Goal: Task Accomplishment & Management: Use online tool/utility

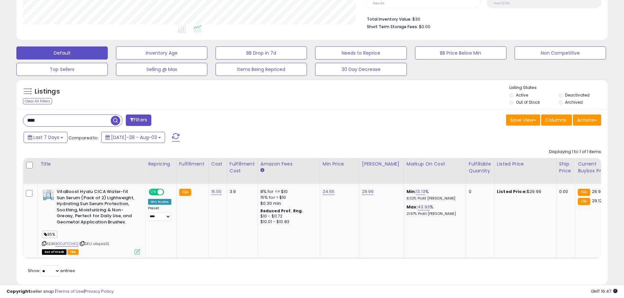
scroll to position [160, 0]
click at [80, 114] on div "****" at bounding box center [73, 120] width 100 height 12
click at [72, 115] on input "****" at bounding box center [66, 120] width 87 height 11
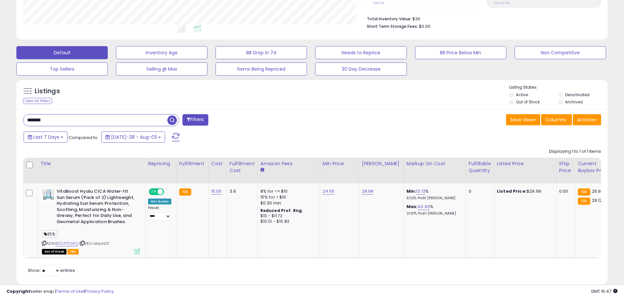
type input "*******"
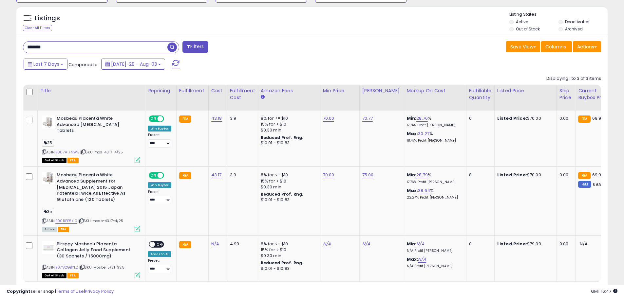
scroll to position [240, 0]
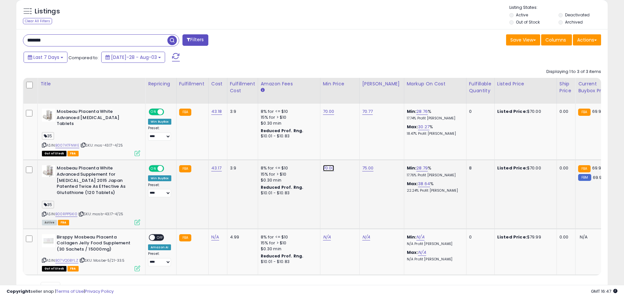
click at [323, 115] on link "70.00" at bounding box center [328, 111] width 11 height 7
type input "*"
type input "*****"
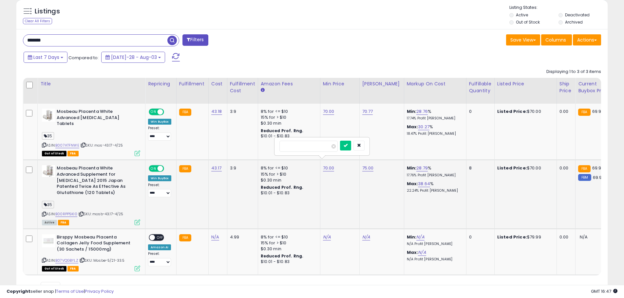
click button "submit" at bounding box center [345, 146] width 11 height 10
click at [309, 98] on th "Amazon Fees" at bounding box center [289, 91] width 62 height 26
click at [103, 36] on input "*******" at bounding box center [95, 40] width 144 height 11
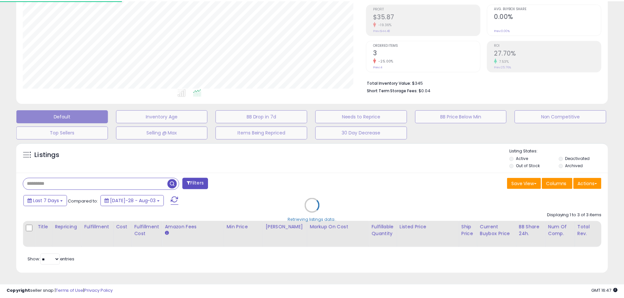
scroll to position [134, 346]
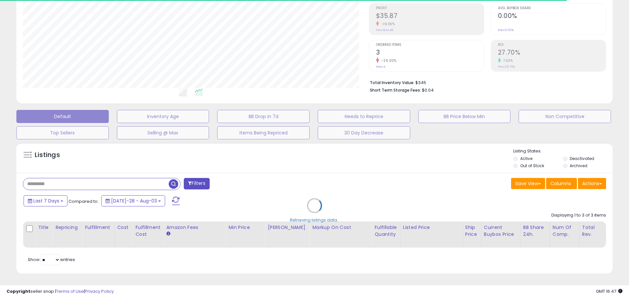
click at [517, 161] on div "Retrieving listings data.." at bounding box center [314, 210] width 606 height 142
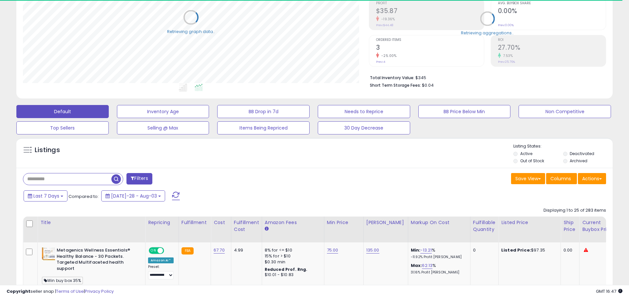
click at [520, 161] on label "Out of Stock" at bounding box center [532, 161] width 24 height 6
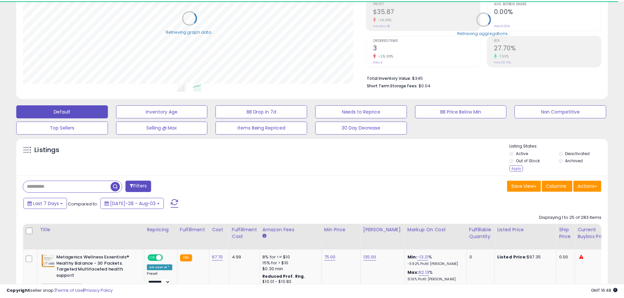
scroll to position [327323, 327115]
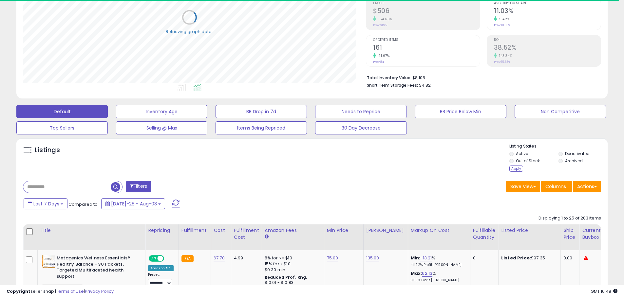
click at [511, 172] on div "Listing States: Active Deactivated Out of Stock Archived Apply" at bounding box center [558, 158] width 98 height 30
click at [518, 169] on div "Apply" at bounding box center [516, 169] width 14 height 6
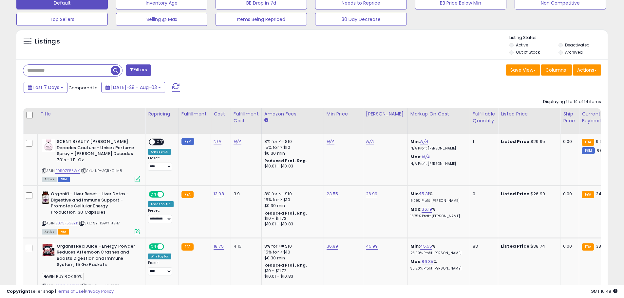
scroll to position [285, 0]
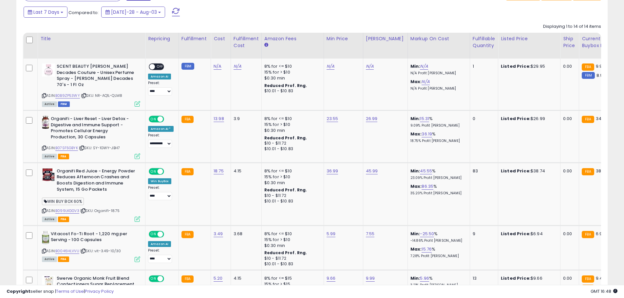
click at [302, 146] on div "$10.01 - $10.83" at bounding box center [291, 149] width 54 height 6
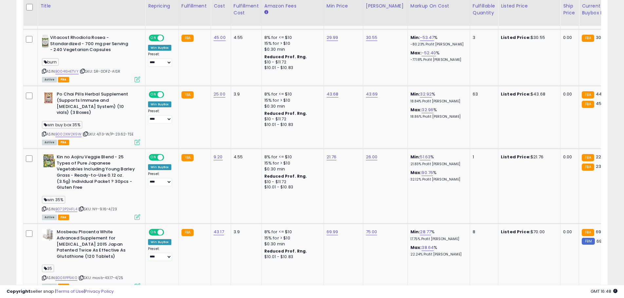
scroll to position [583, 0]
click at [76, 131] on link "B002XW2K9W" at bounding box center [68, 134] width 26 height 6
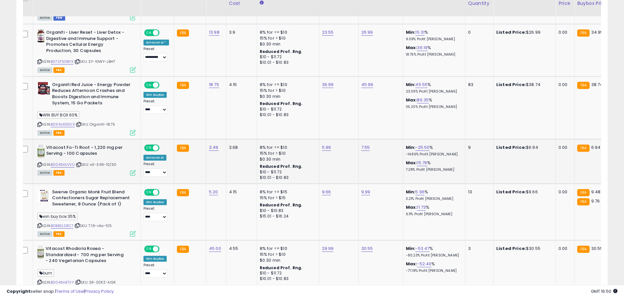
scroll to position [362, 0]
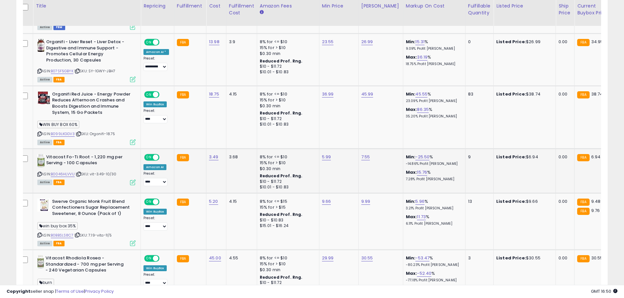
click at [257, 184] on td "8% for <= $10 15% for > $10 $0.30 min Reduced Prof. Rng. $10 - $11.72 $10.01 - …" at bounding box center [288, 171] width 62 height 45
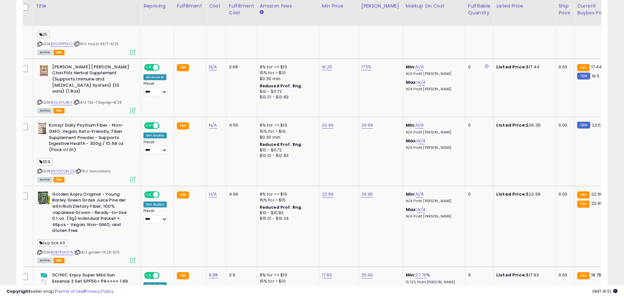
scroll to position [870, 0]
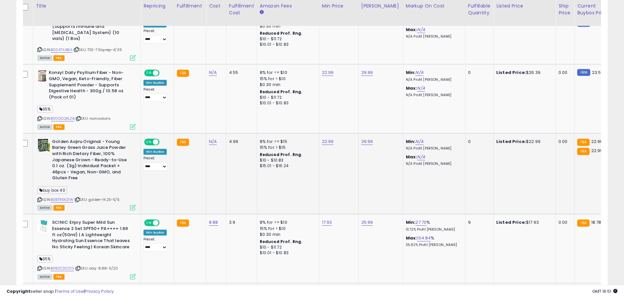
drag, startPoint x: 256, startPoint y: 184, endPoint x: 256, endPoint y: 152, distance: 31.8
click at [257, 152] on td "8% for <= $15 15% for > $15 Reduced Prof. Rng. $10 - $10.83 $15.01 - $16.24" at bounding box center [288, 173] width 62 height 81
click at [257, 133] on td "8% for <= $15 15% for > $15 Reduced Prof. Rng. $10 - $10.83 $15.01 - $16.24" at bounding box center [288, 173] width 62 height 81
click at [257, 152] on td "8% for <= $15 15% for > $15 Reduced Prof. Rng. $10 - $10.83 $15.01 - $16.24" at bounding box center [288, 173] width 62 height 81
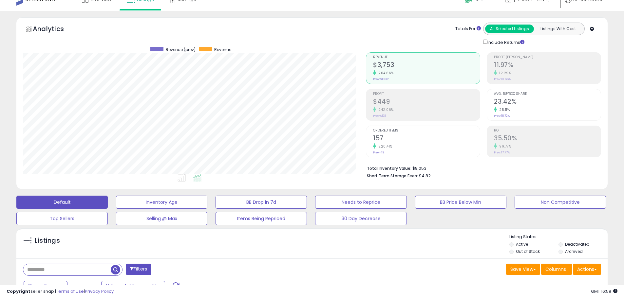
scroll to position [0, 0]
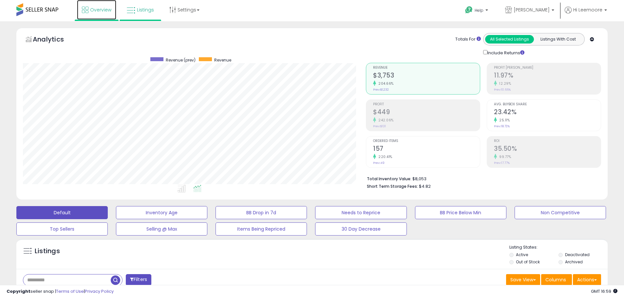
click at [108, 12] on span "Overview" at bounding box center [100, 10] width 21 height 7
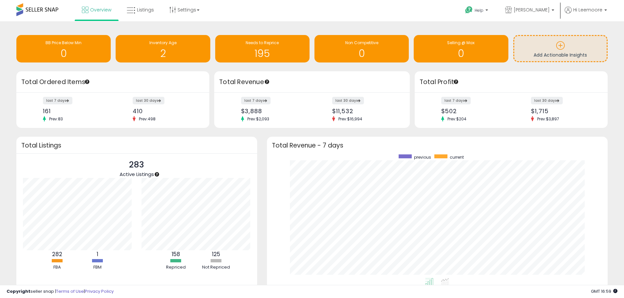
click at [271, 142] on div "Total Revenue - 7 days" at bounding box center [437, 145] width 341 height 17
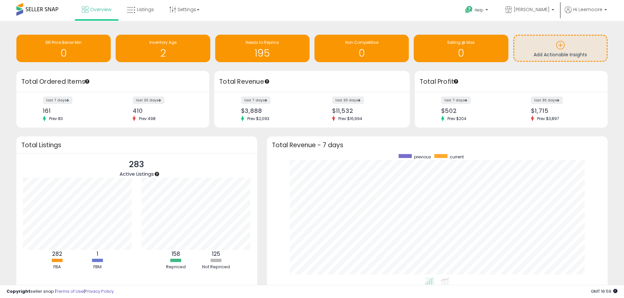
click at [271, 142] on div "Total Revenue - 7 days" at bounding box center [437, 145] width 341 height 17
